Goal: Ask a question: Seek information or help from site administrators or community

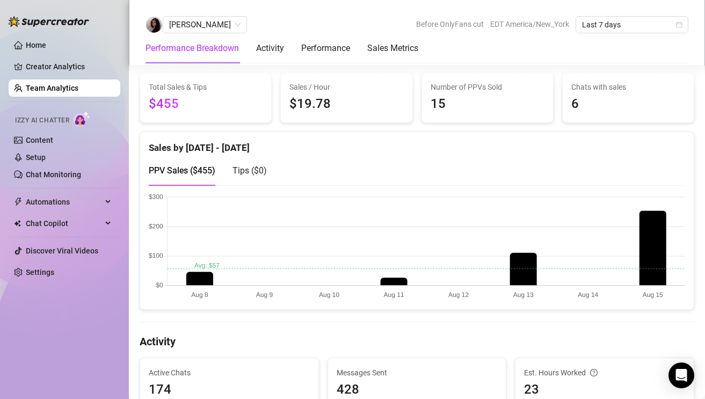
scroll to position [180, 0]
click at [78, 176] on link "Chat Monitoring" at bounding box center [53, 174] width 55 height 9
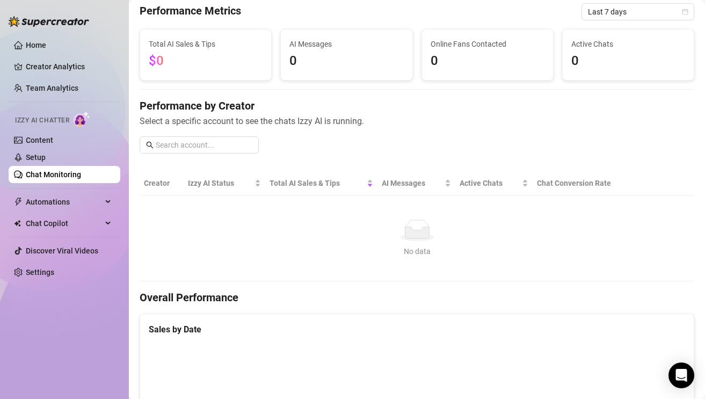
scroll to position [132, 0]
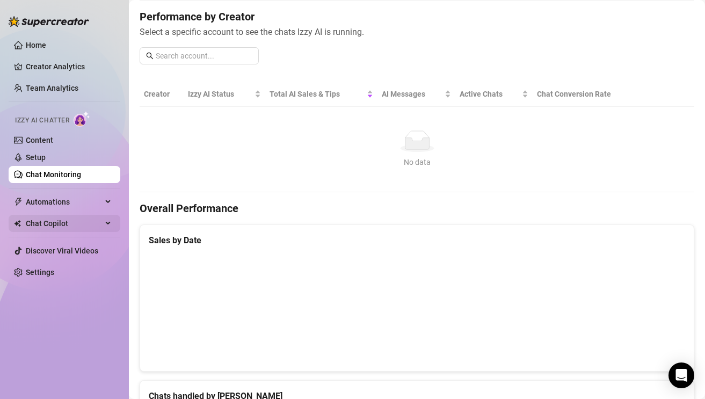
click at [90, 219] on span "Chat Copilot" at bounding box center [64, 223] width 76 height 17
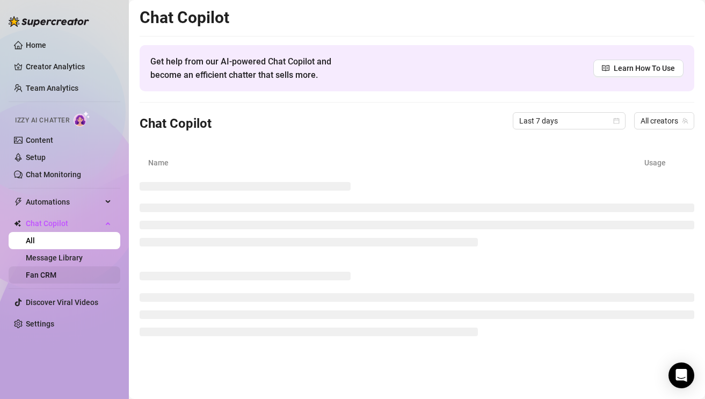
click at [50, 277] on link "Fan CRM" at bounding box center [41, 275] width 31 height 9
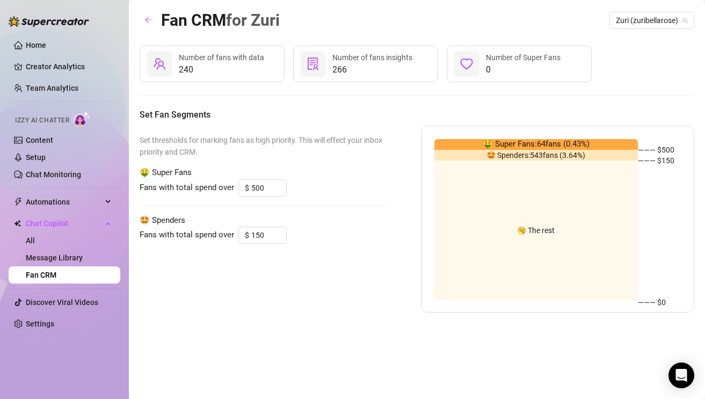
click at [371, 63] on span "266" at bounding box center [373, 69] width 80 height 13
click at [338, 52] on div "Number of fans insights" at bounding box center [373, 58] width 80 height 12
click at [213, 60] on span "Number of fans with data" at bounding box center [221, 57] width 85 height 9
click at [147, 53] on div at bounding box center [160, 64] width 26 height 26
click at [179, 61] on span "Number of fans with data" at bounding box center [221, 57] width 85 height 9
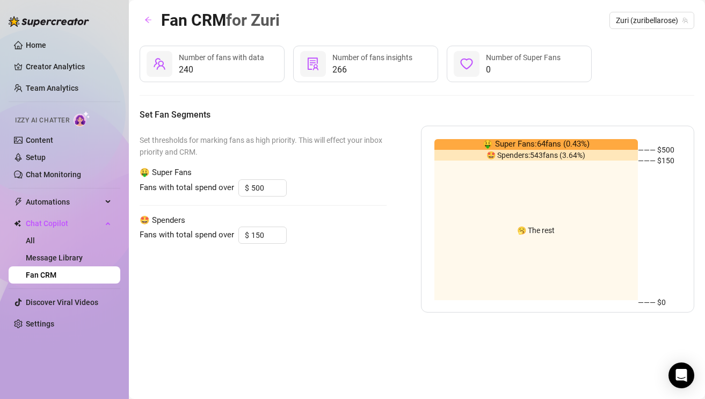
click at [209, 61] on span "Number of fans with data" at bounding box center [221, 57] width 85 height 9
click at [214, 124] on div "240 Number of fans with data 266 Number of fans insights 0 Number of Super Fans…" at bounding box center [417, 179] width 555 height 267
click at [237, 64] on span "240" at bounding box center [221, 69] width 85 height 13
click at [370, 55] on span "Number of fans insights" at bounding box center [373, 57] width 80 height 9
click at [633, 18] on span "Zuri (zuribellarose)" at bounding box center [652, 20] width 72 height 16
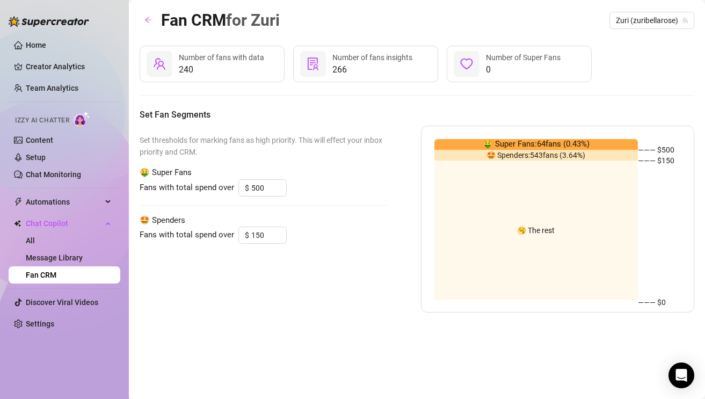
click at [495, 40] on div "Fan CRM for [PERSON_NAME] (zuribellarose) 240 Number of fans with data 266 Numb…" at bounding box center [417, 187] width 555 height 359
click at [73, 199] on span "Automations" at bounding box center [64, 201] width 76 height 17
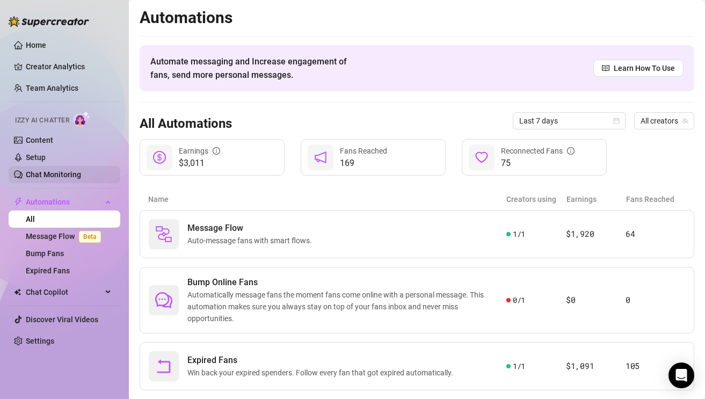
click at [64, 170] on link "Chat Monitoring" at bounding box center [53, 174] width 55 height 9
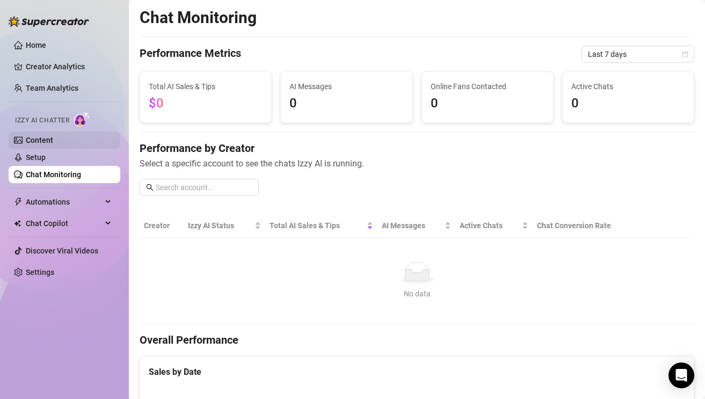
click at [53, 143] on link "Content" at bounding box center [39, 140] width 27 height 9
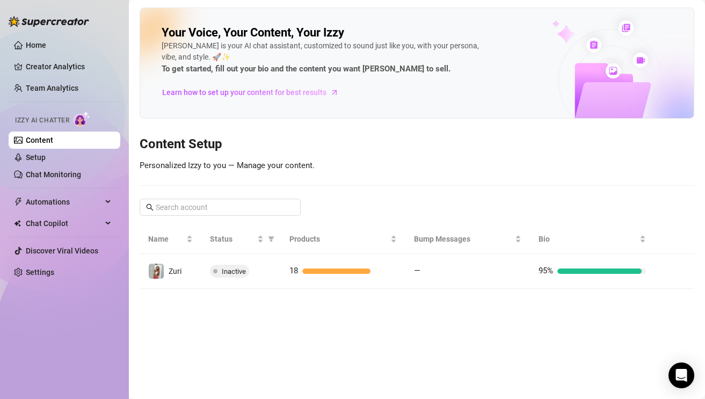
click at [89, 78] on ul "Home Creator Analytics Team Analytics Izzy AI Chatter Content Setup Chat Monito…" at bounding box center [65, 158] width 112 height 253
click at [78, 92] on link "Team Analytics" at bounding box center [52, 88] width 53 height 9
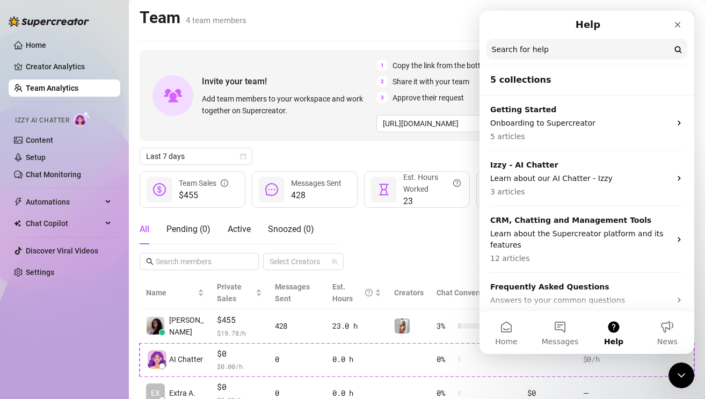
click at [425, 45] on main "Team 4 team members Manage Team & Permissions Invite your team! Add team member…" at bounding box center [417, 255] width 576 height 510
click at [667, 20] on div "Intercom messenger" at bounding box center [646, 24] width 84 height 19
click at [671, 20] on div "Close" at bounding box center [677, 24] width 19 height 19
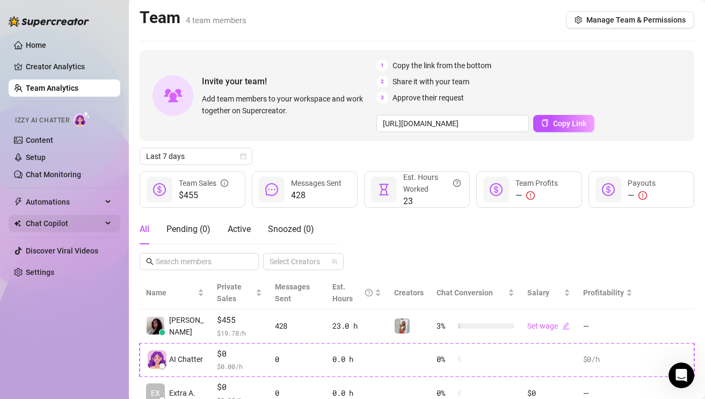
click at [53, 226] on span "Chat Copilot" at bounding box center [64, 223] width 76 height 17
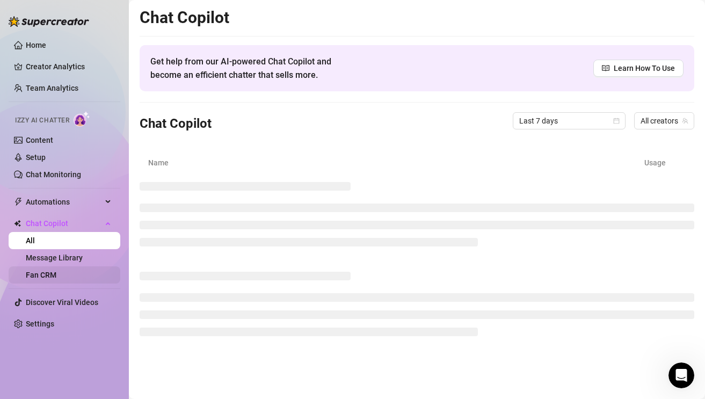
click at [56, 274] on link "Fan CRM" at bounding box center [41, 275] width 31 height 9
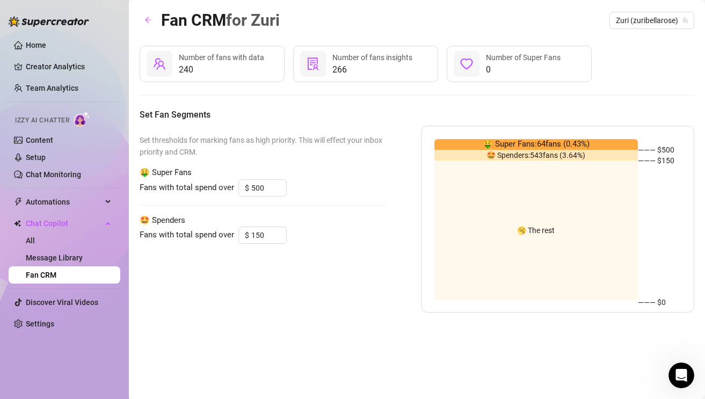
click at [233, 66] on span "240" at bounding box center [221, 69] width 85 height 13
click at [550, 178] on div "🥱 The rest" at bounding box center [537, 231] width 204 height 140
click at [398, 111] on h5 "Set Fan Segments" at bounding box center [417, 115] width 555 height 13
click at [303, 300] on div "Set thresholds for marking fans as high priority. This will effect your inbox p…" at bounding box center [263, 219] width 247 height 187
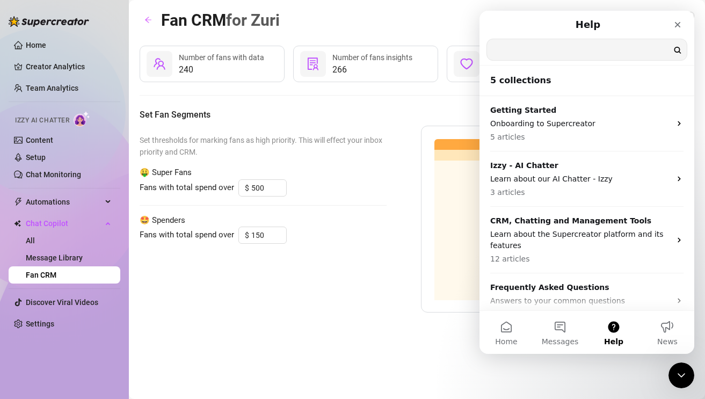
click at [530, 55] on input "Search for help" at bounding box center [587, 49] width 200 height 21
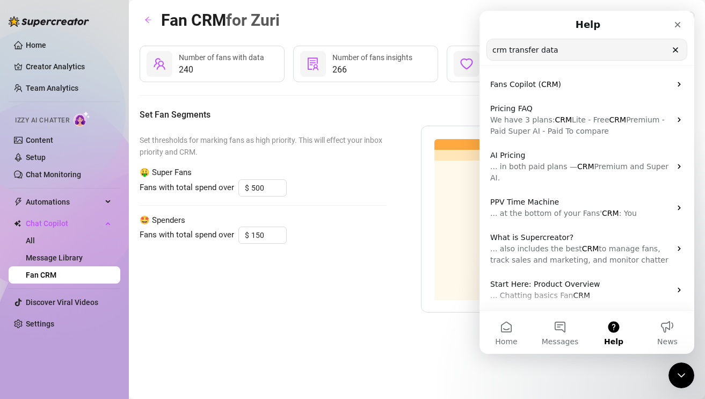
type input "crm transfer data"
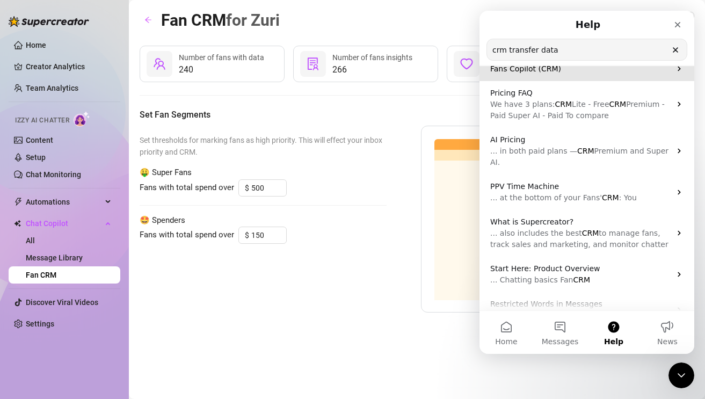
scroll to position [12, 0]
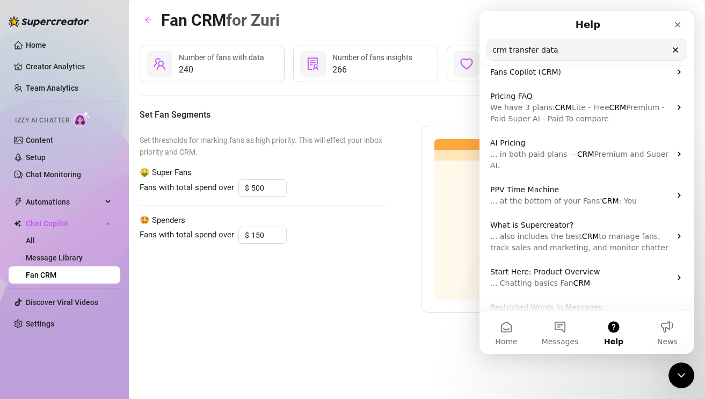
click at [599, 44] on input "crm transfer data" at bounding box center [587, 49] width 200 height 21
click at [676, 49] on icon "Clear" at bounding box center [676, 50] width 4 height 4
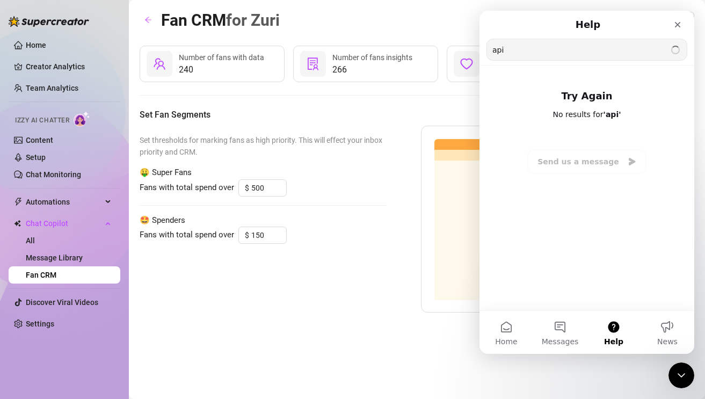
scroll to position [0, 0]
type input "a"
type input "API"
click at [678, 24] on icon "Close" at bounding box center [678, 25] width 6 height 6
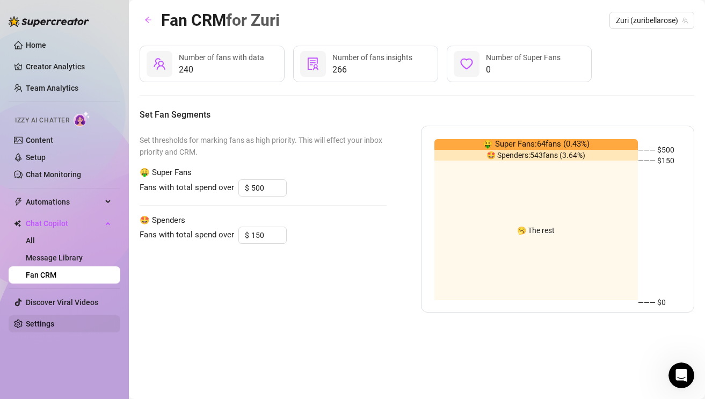
click at [51, 327] on link "Settings" at bounding box center [40, 324] width 28 height 9
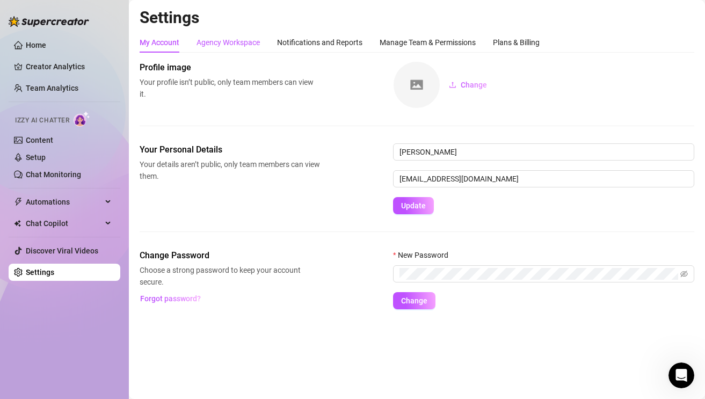
click at [255, 43] on div "Agency Workspace" at bounding box center [228, 43] width 63 height 12
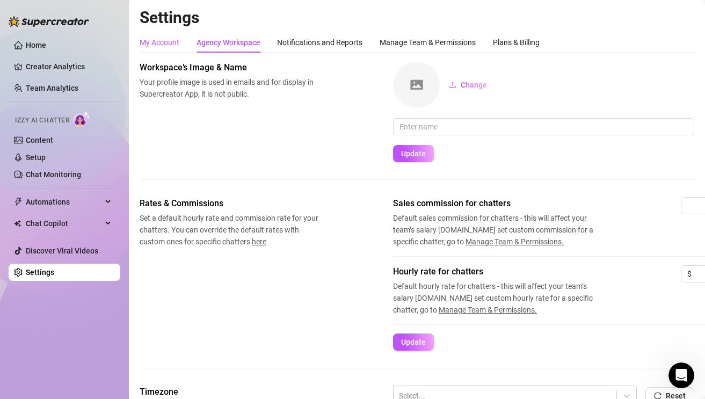
click at [167, 47] on div "My Account" at bounding box center [160, 43] width 40 height 12
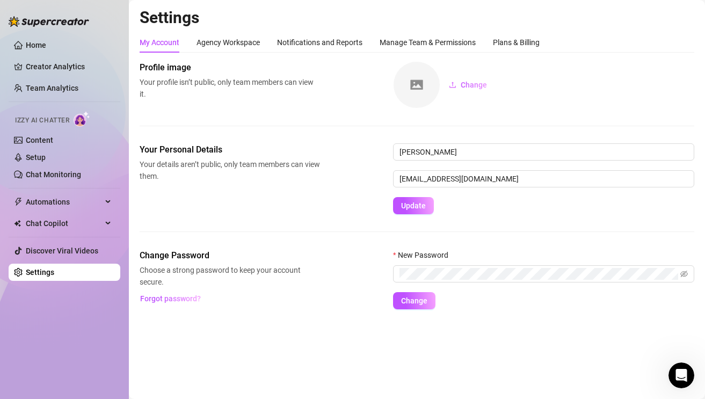
click at [678, 375] on icon "Open Intercom Messenger" at bounding box center [682, 376] width 18 height 18
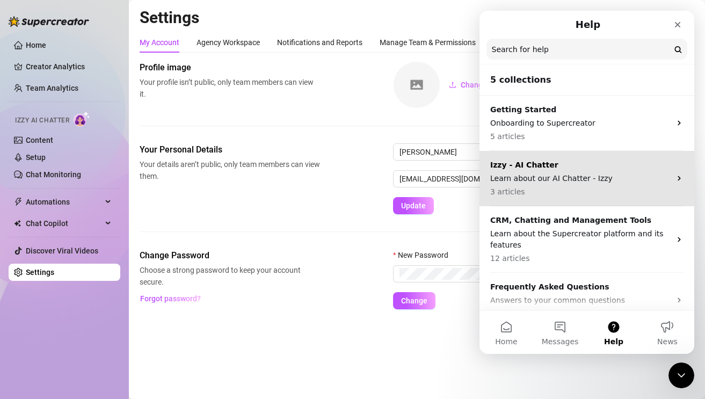
scroll to position [73, 0]
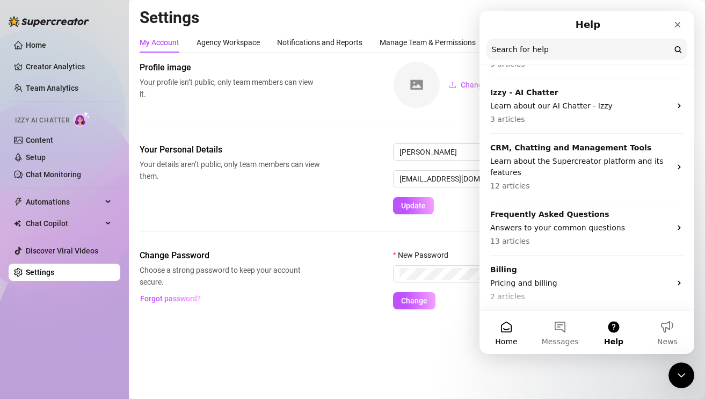
click at [515, 329] on button "Home" at bounding box center [507, 332] width 54 height 43
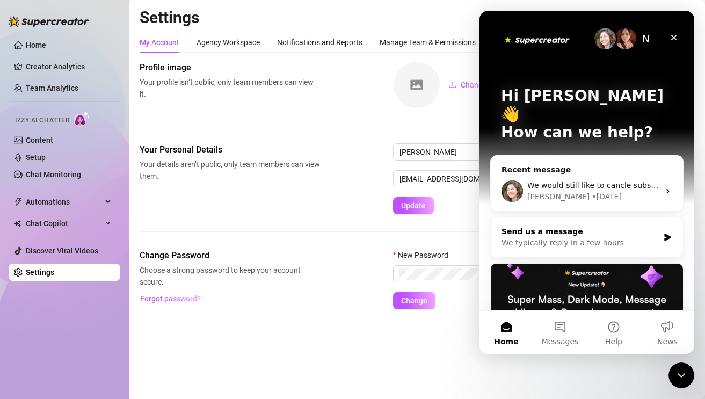
click at [605, 237] on div "We typically reply in a few hours" at bounding box center [580, 242] width 157 height 11
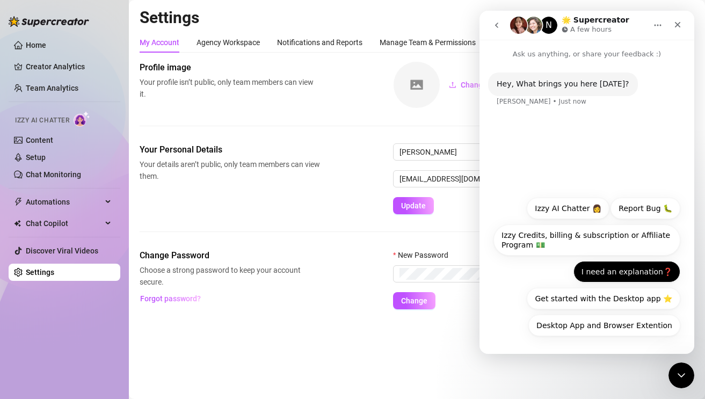
click at [630, 272] on button "I need an explanation❓" at bounding box center [627, 271] width 107 height 21
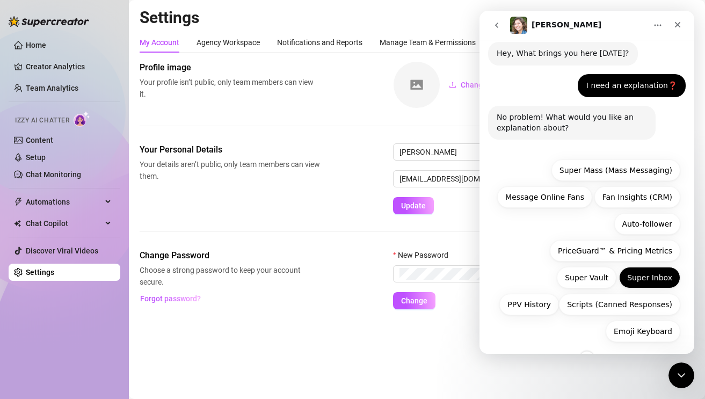
scroll to position [37, 0]
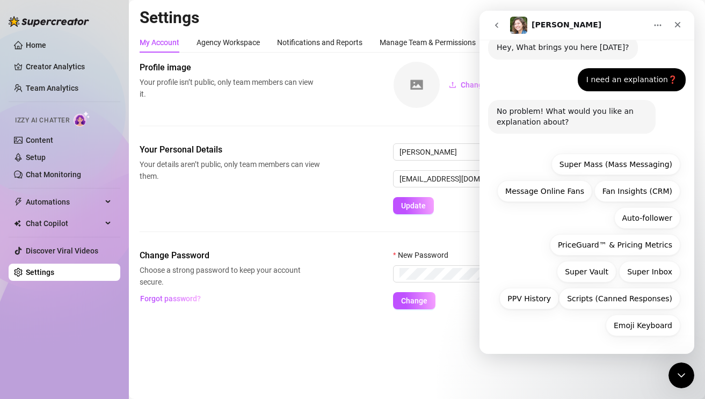
click at [656, 31] on button "Home" at bounding box center [658, 25] width 20 height 20
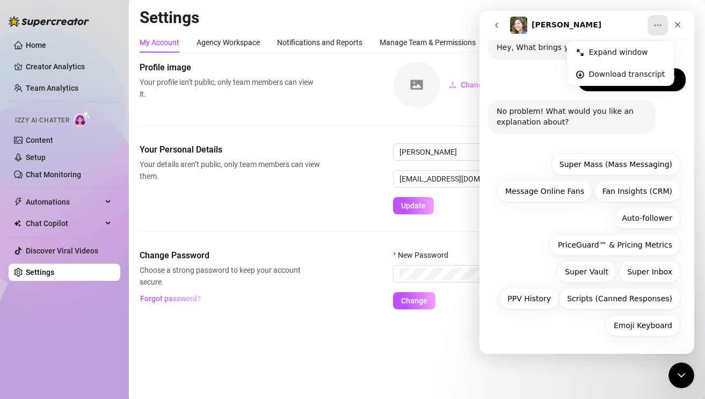
click at [519, 27] on img "Intercom messenger" at bounding box center [518, 25] width 17 height 17
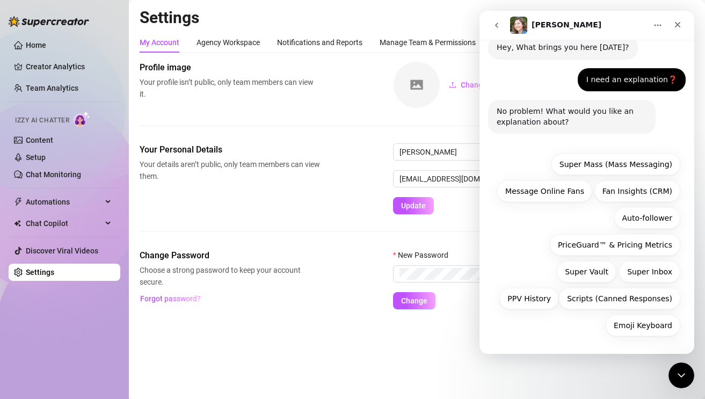
click at [497, 28] on icon "go back" at bounding box center [497, 25] width 9 height 9
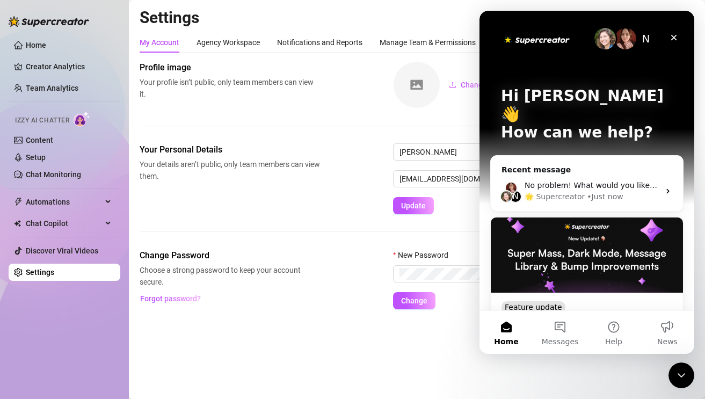
scroll to position [0, 0]
click at [552, 334] on button "Messages" at bounding box center [560, 332] width 54 height 43
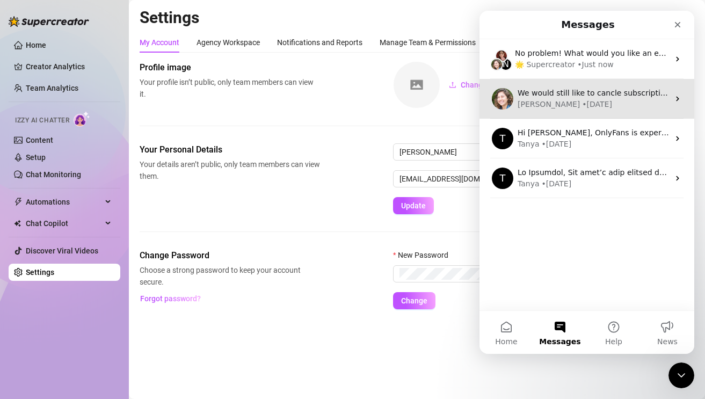
click at [579, 106] on div "[PERSON_NAME] • [DATE]" at bounding box center [593, 104] width 151 height 11
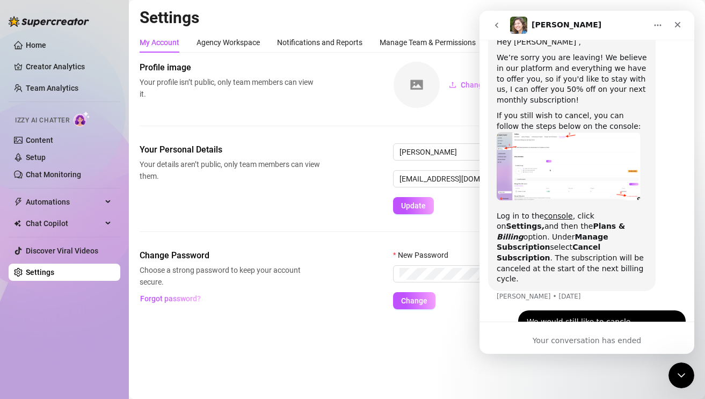
scroll to position [1089, 0]
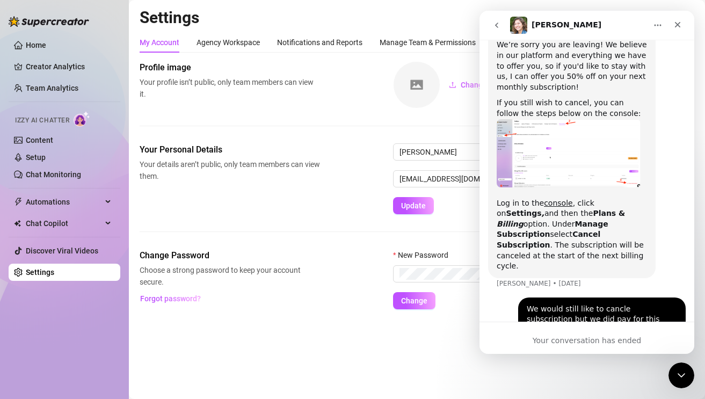
click at [501, 25] on button "go back" at bounding box center [497, 25] width 20 height 20
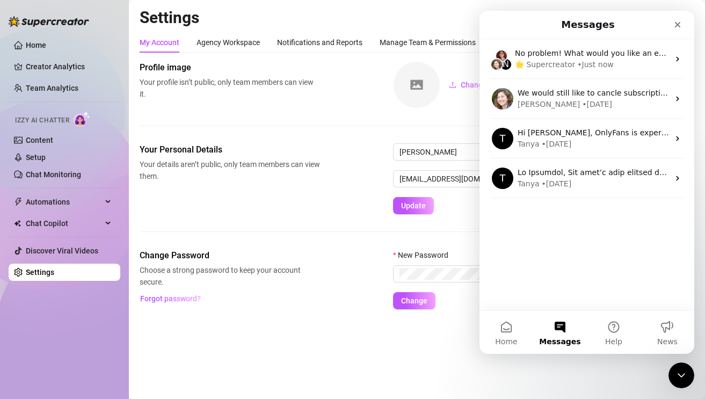
scroll to position [0, 0]
click at [618, 346] on button "Help" at bounding box center [614, 332] width 54 height 43
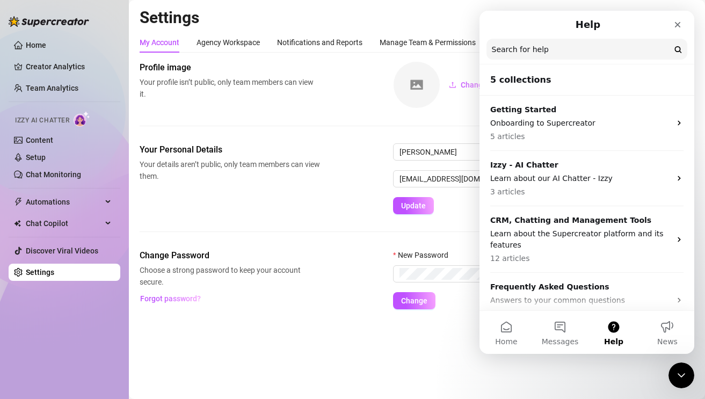
click at [574, 53] on input "Search for help" at bounding box center [587, 49] width 201 height 21
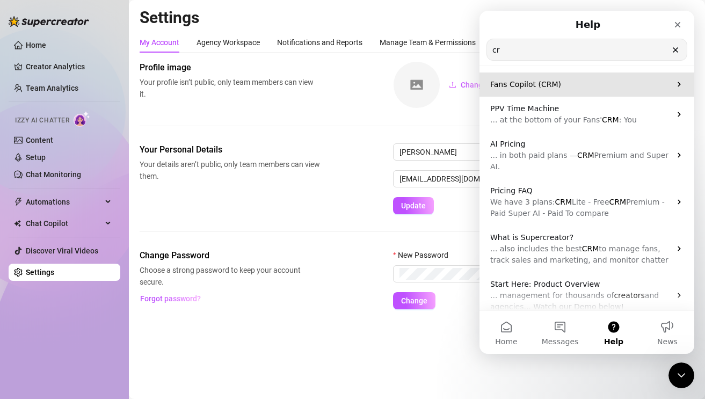
type input "c"
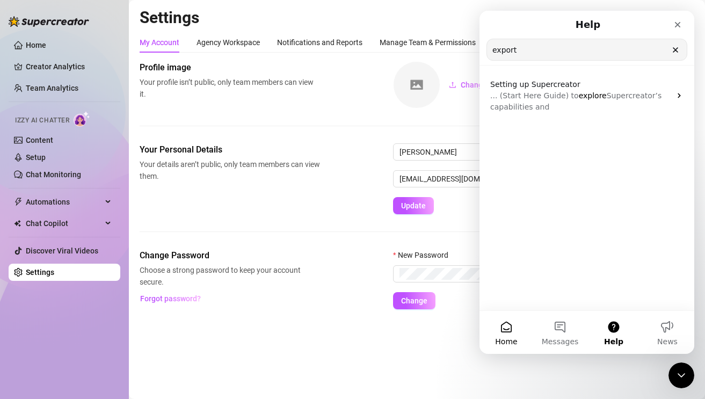
type input "export"
click at [500, 348] on button "Home" at bounding box center [507, 332] width 54 height 43
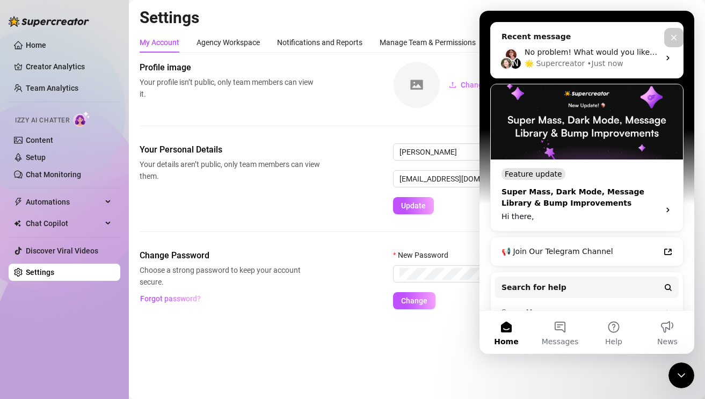
scroll to position [197, 0]
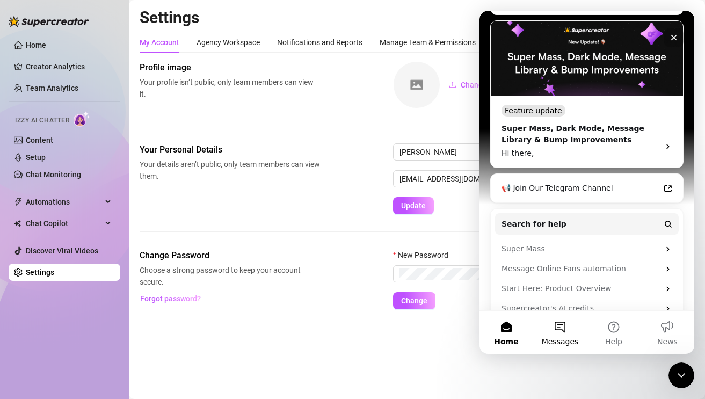
click at [553, 347] on button "Messages" at bounding box center [560, 332] width 54 height 43
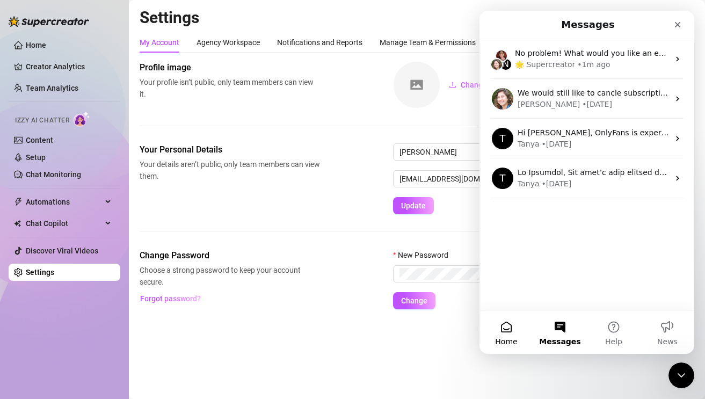
click at [522, 341] on button "Home" at bounding box center [507, 332] width 54 height 43
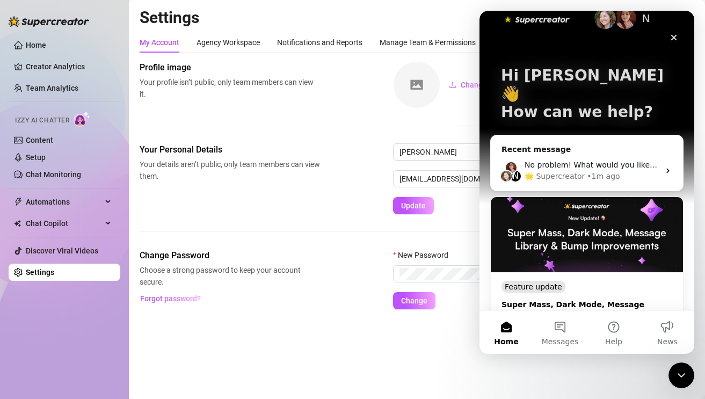
scroll to position [23, 0]
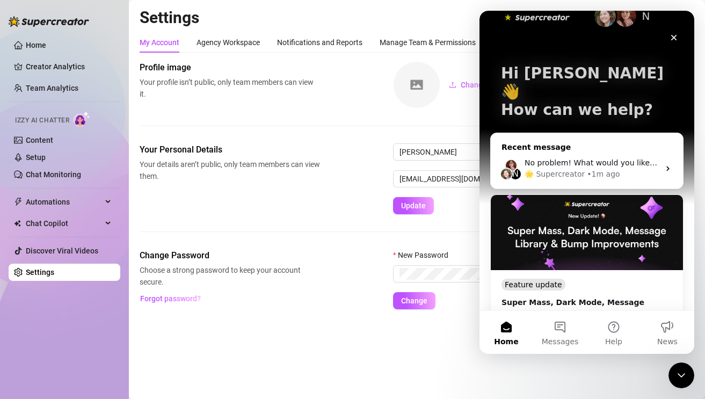
click at [620, 169] on div "🌟 Supercreator • 1m ago" at bounding box center [592, 174] width 135 height 11
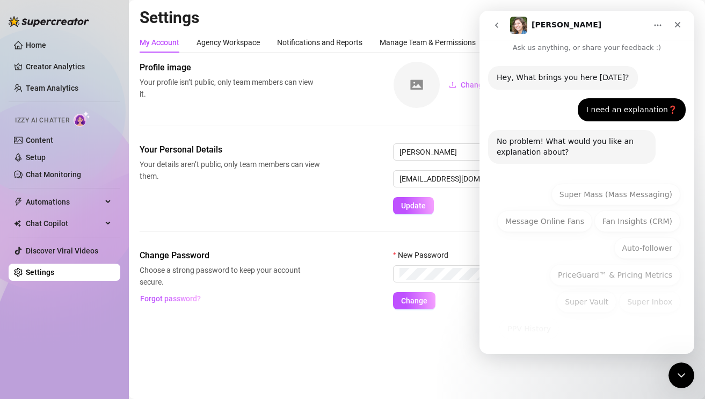
scroll to position [37, 0]
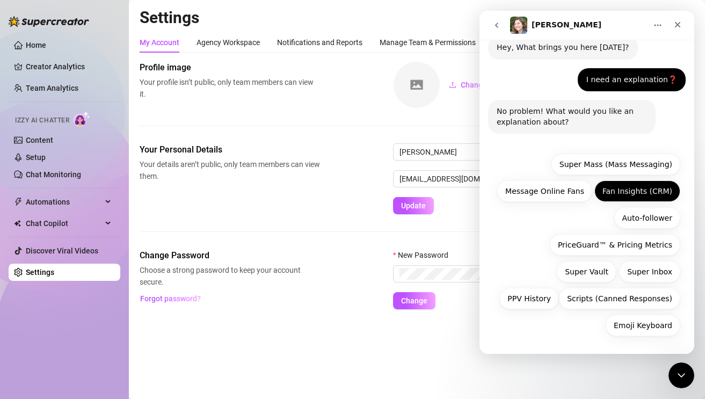
click at [641, 194] on button "Fan Insights (CRM)" at bounding box center [638, 190] width 86 height 21
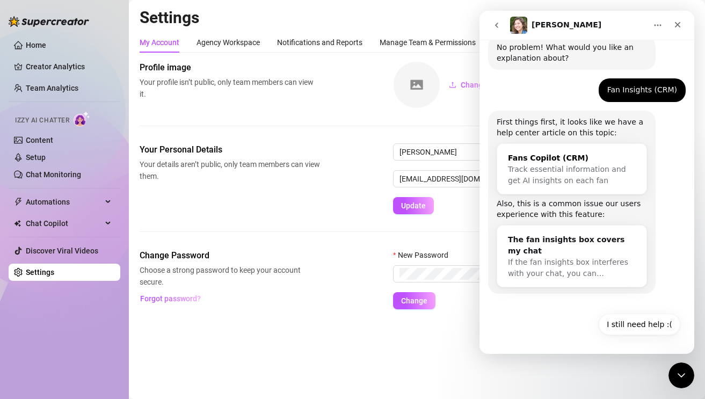
scroll to position [100, 0]
click at [626, 321] on button "I still need help :(" at bounding box center [640, 324] width 82 height 21
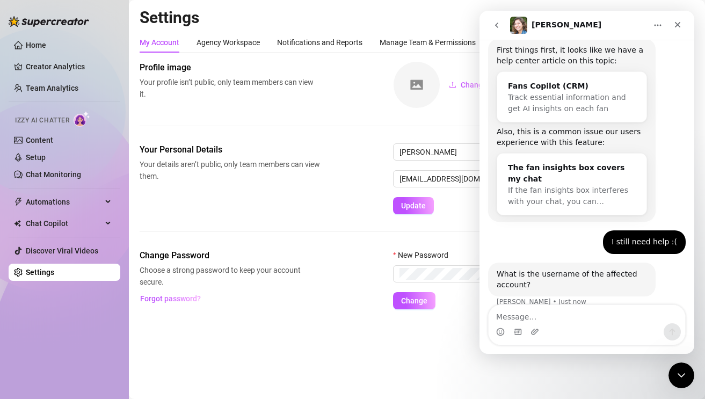
scroll to position [186, 0]
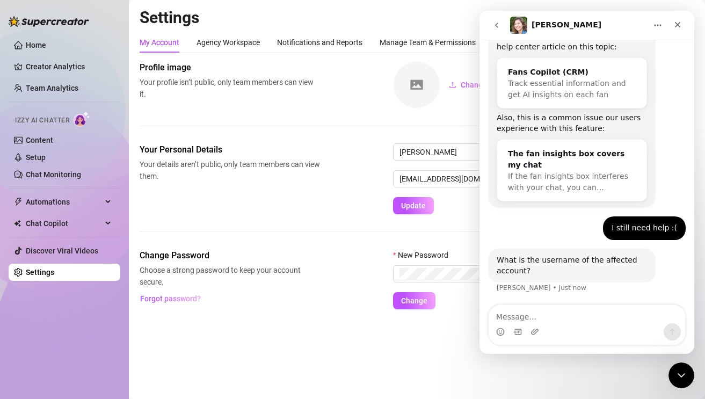
click at [578, 322] on textarea "Message…" at bounding box center [587, 314] width 197 height 18
type textarea "i"
type textarea "Is there a way to export the crm data assigned to"
click at [671, 22] on div "Close" at bounding box center [677, 24] width 19 height 19
